Goal: Find specific page/section: Find specific page/section

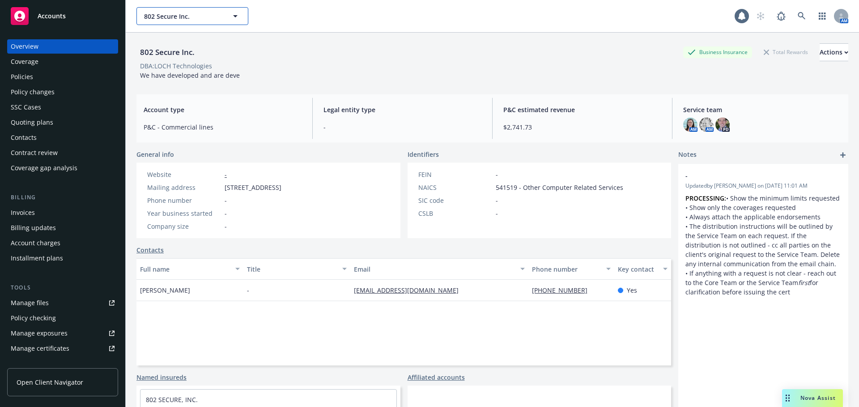
click at [186, 15] on span "802 Secure Inc." at bounding box center [182, 16] width 77 height 9
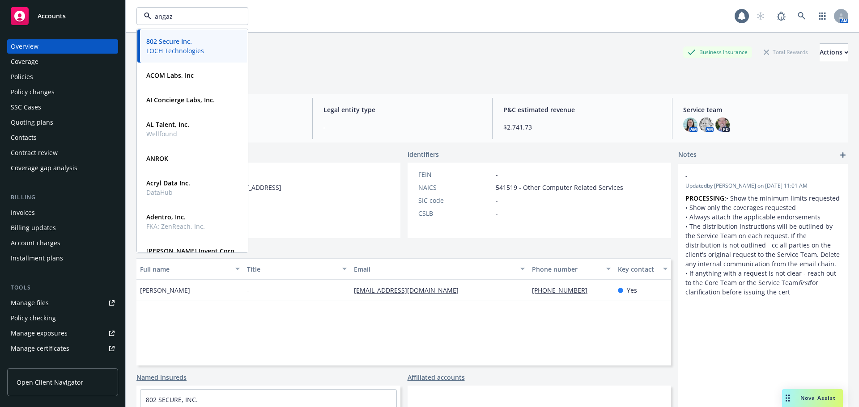
type input "angaza"
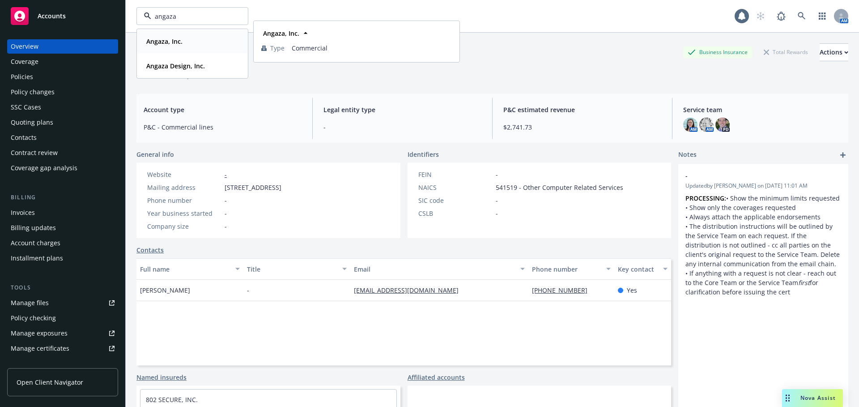
click at [171, 43] on strong "Angaza, Inc." at bounding box center [164, 41] width 36 height 8
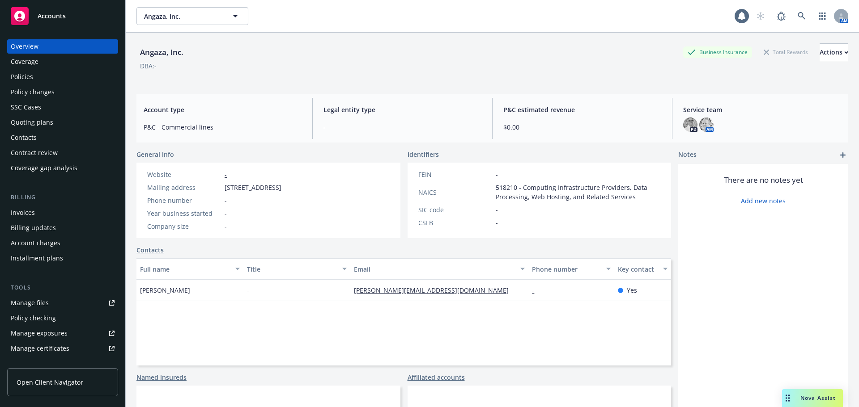
click at [34, 71] on div "Policies" at bounding box center [63, 77] width 104 height 14
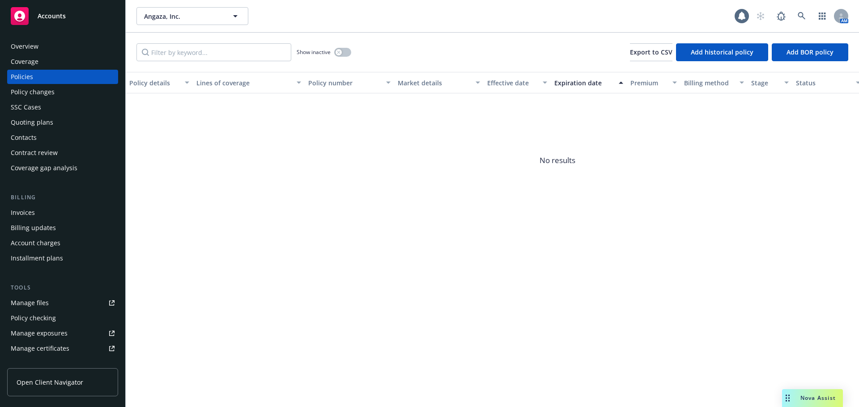
click at [31, 109] on div "SSC Cases" at bounding box center [26, 107] width 30 height 14
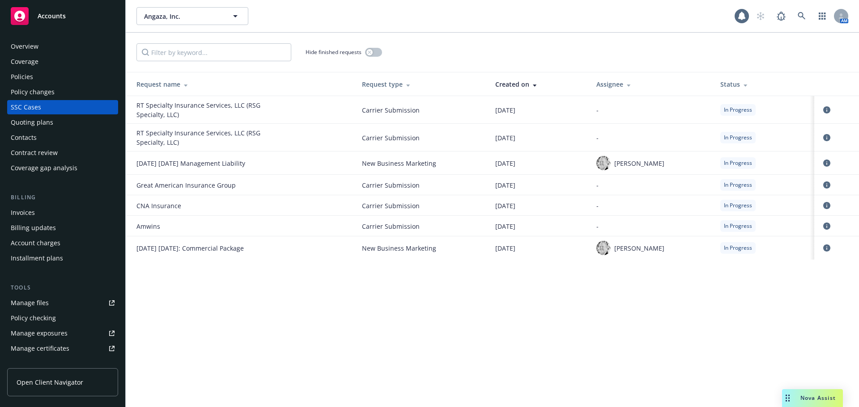
click at [45, 96] on div "Policy changes" at bounding box center [33, 92] width 44 height 14
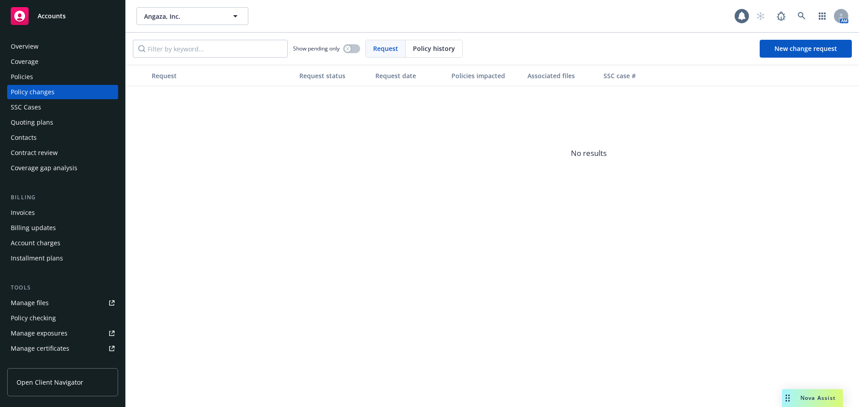
click at [51, 123] on div "Quoting plans" at bounding box center [32, 122] width 42 height 14
